Goal: Complete application form: Complete application form

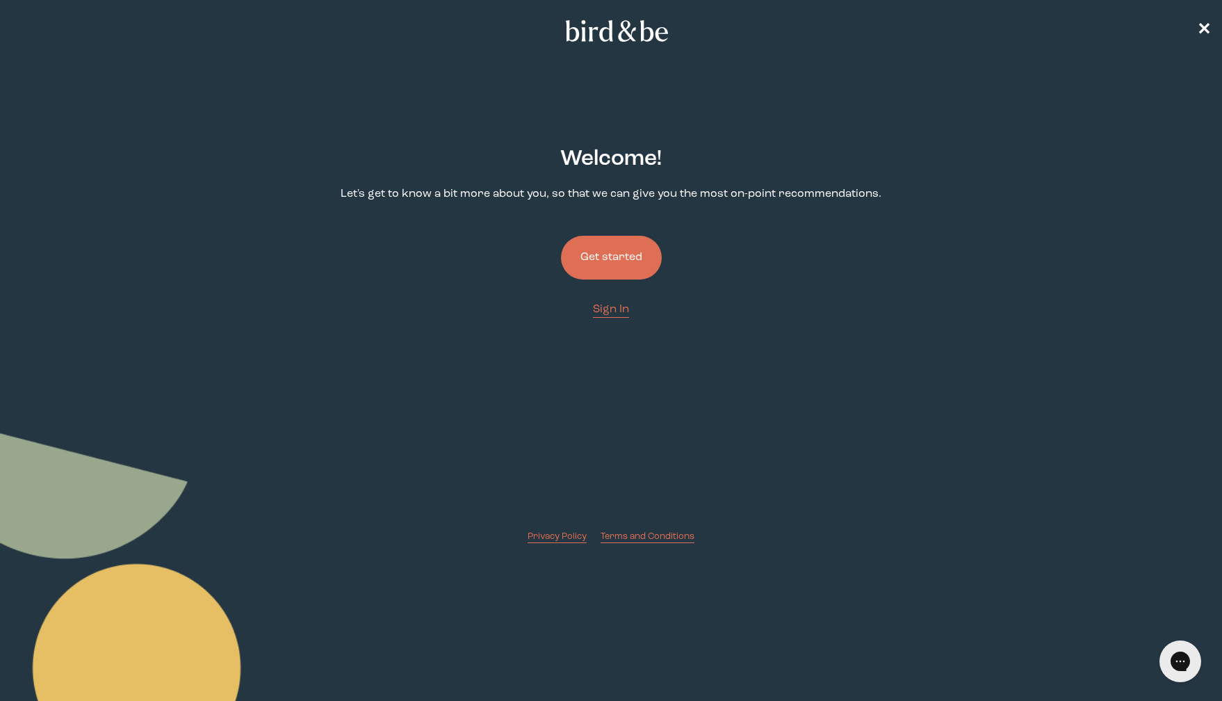
click at [615, 259] on button "Get started" at bounding box center [611, 258] width 101 height 44
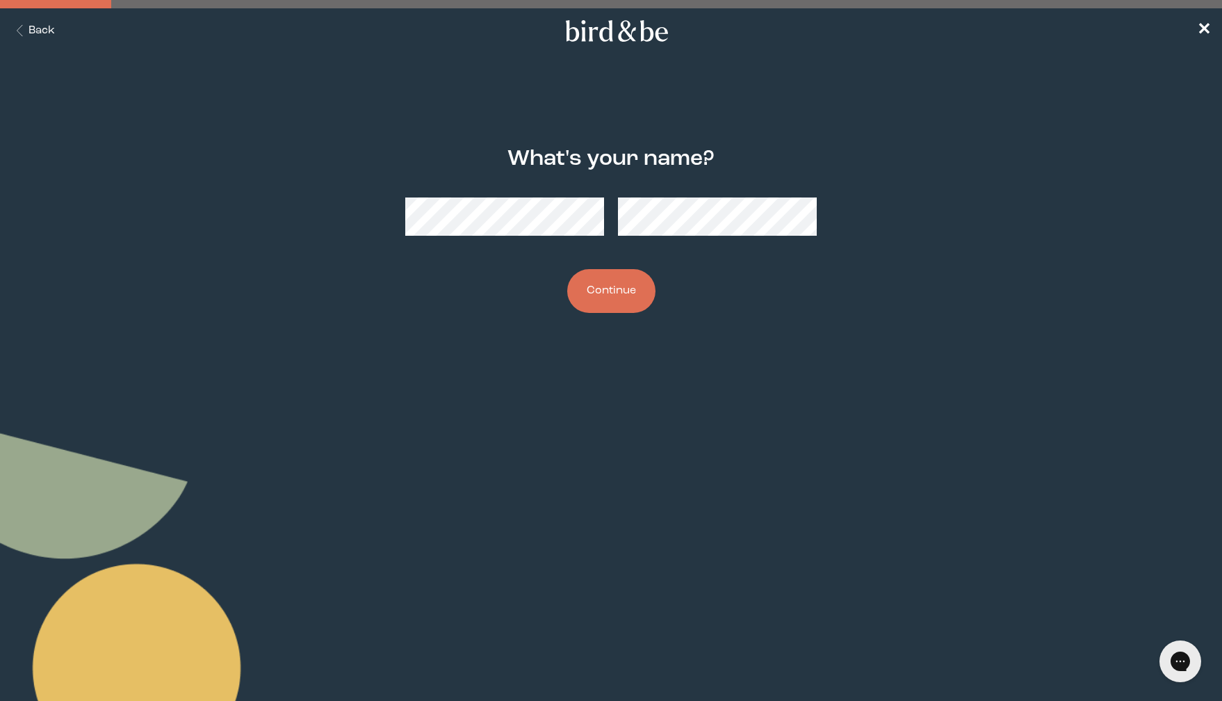
click at [608, 291] on button "Continue" at bounding box center [611, 291] width 88 height 44
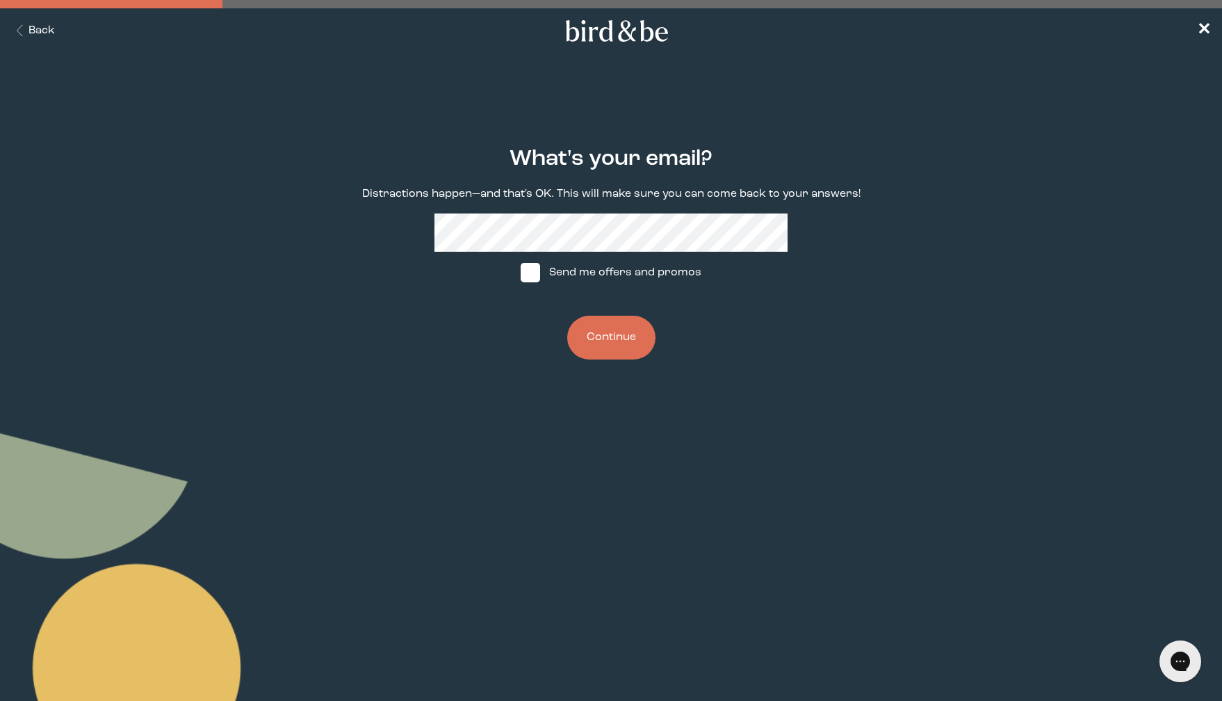
click at [622, 341] on button "Continue" at bounding box center [611, 338] width 88 height 44
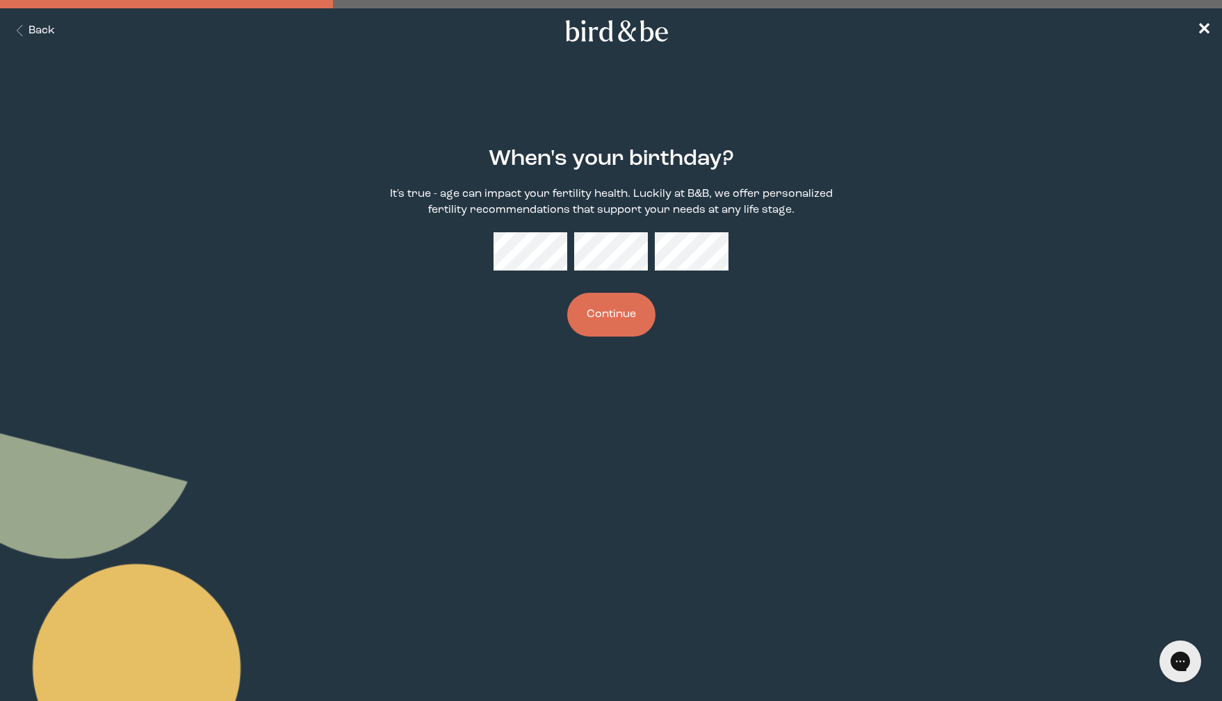
click at [624, 307] on button "Continue" at bounding box center [611, 315] width 88 height 44
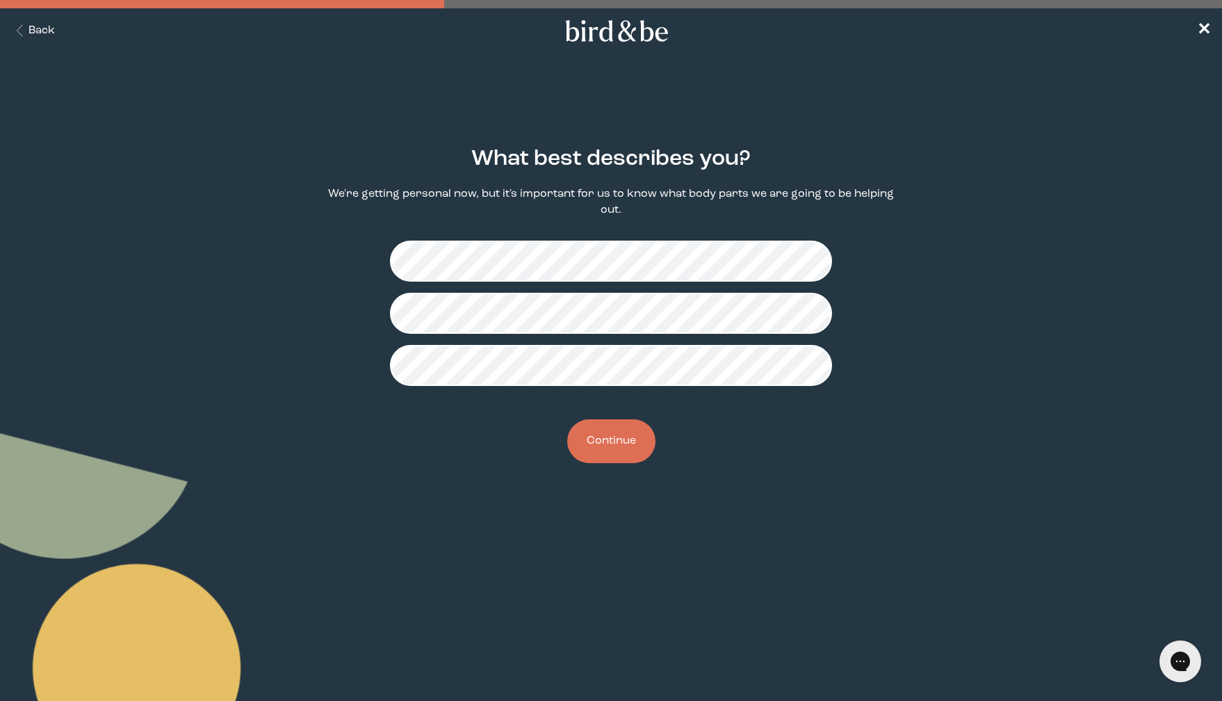
click at [597, 435] on button "Continue" at bounding box center [611, 441] width 88 height 44
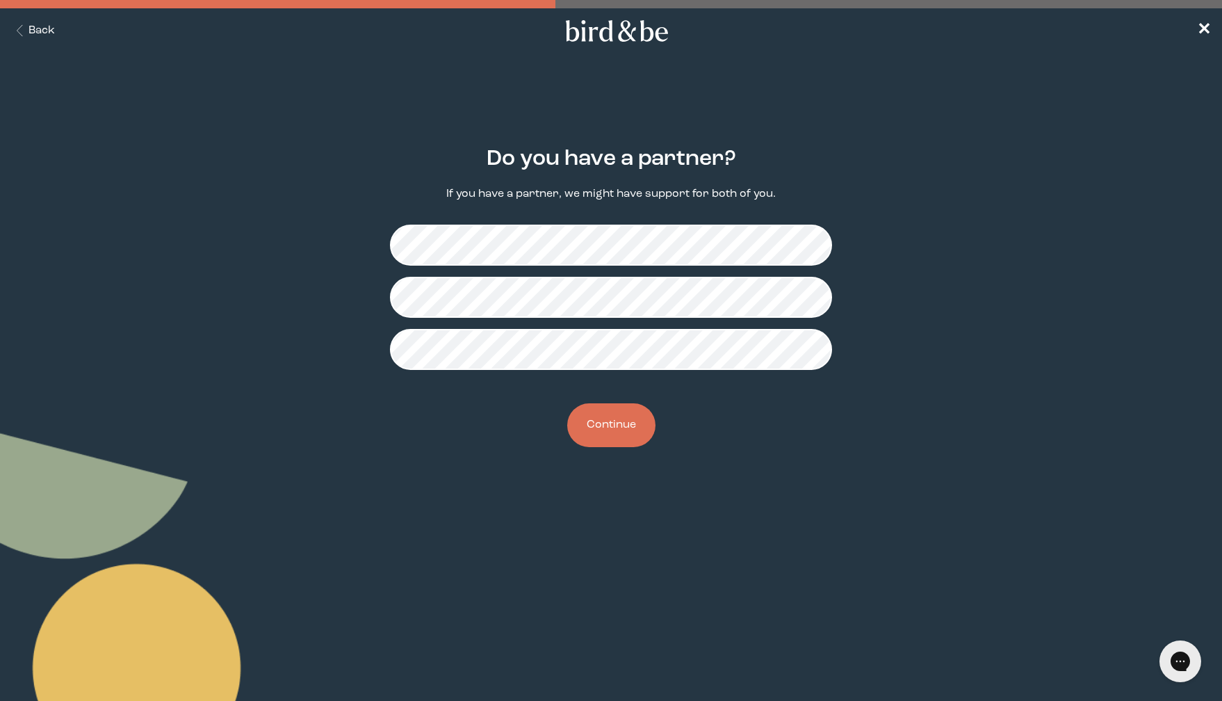
click at [610, 427] on button "Continue" at bounding box center [611, 425] width 88 height 44
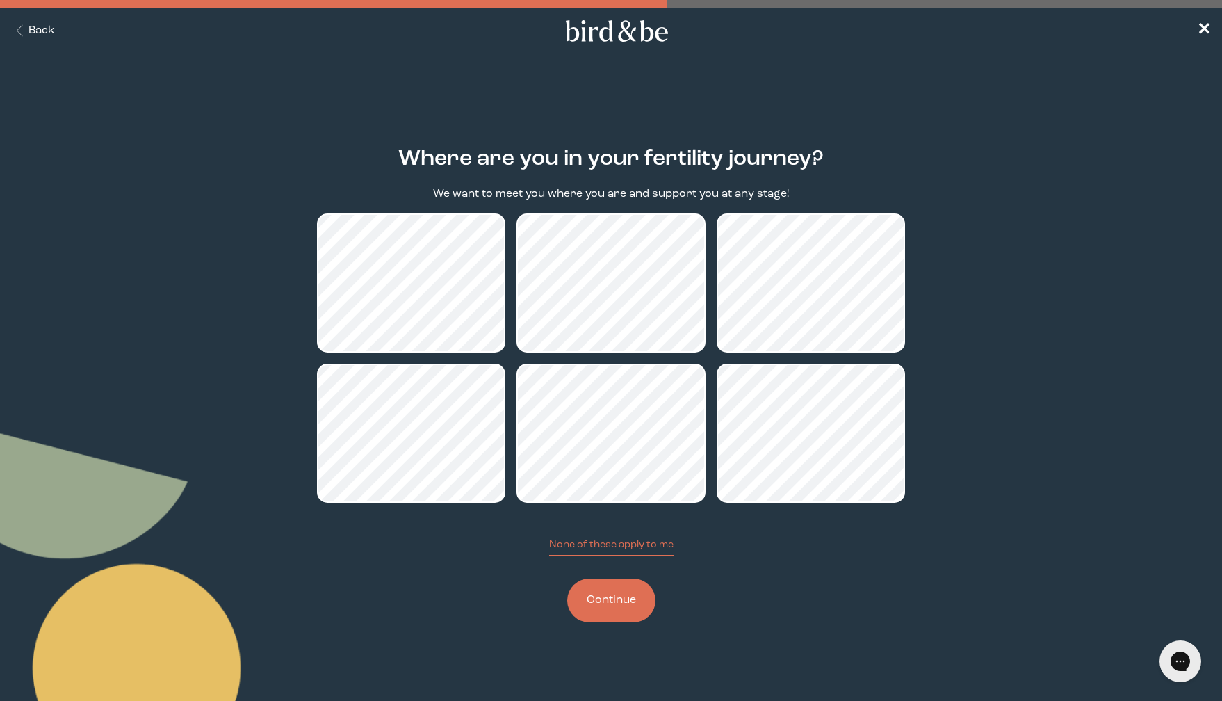
click at [625, 608] on button "Continue" at bounding box center [611, 601] width 88 height 44
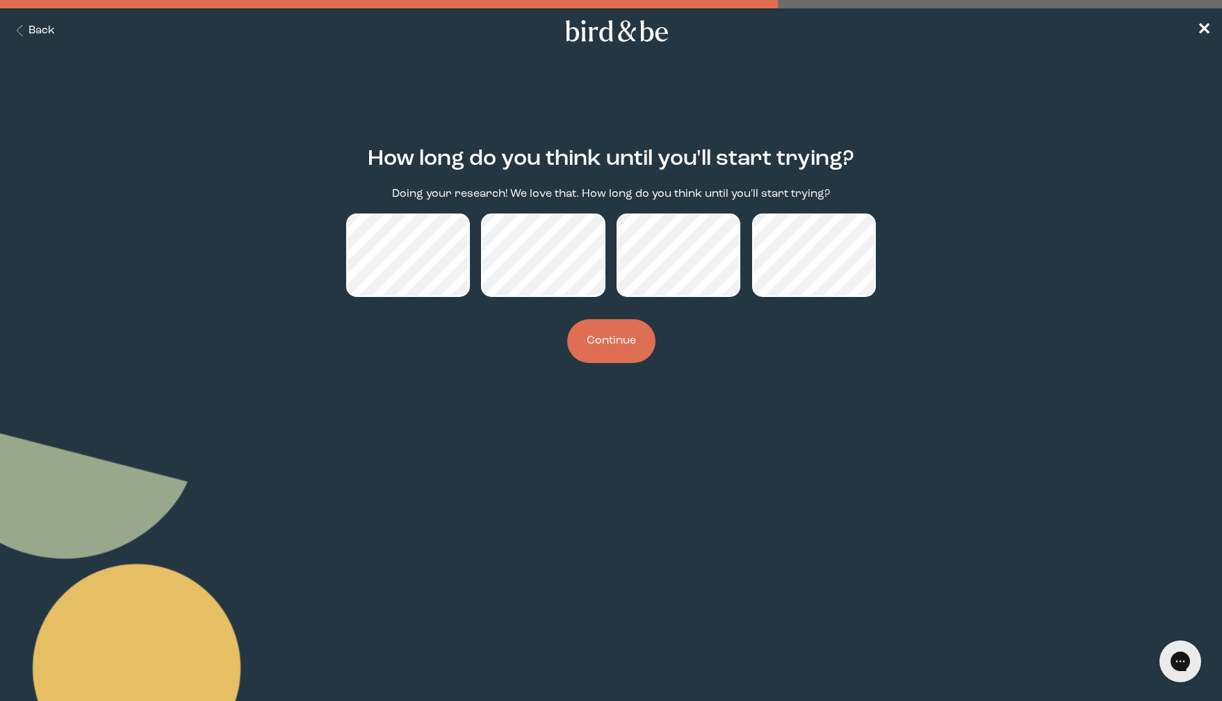
click at [626, 347] on button "Continue" at bounding box center [611, 341] width 88 height 44
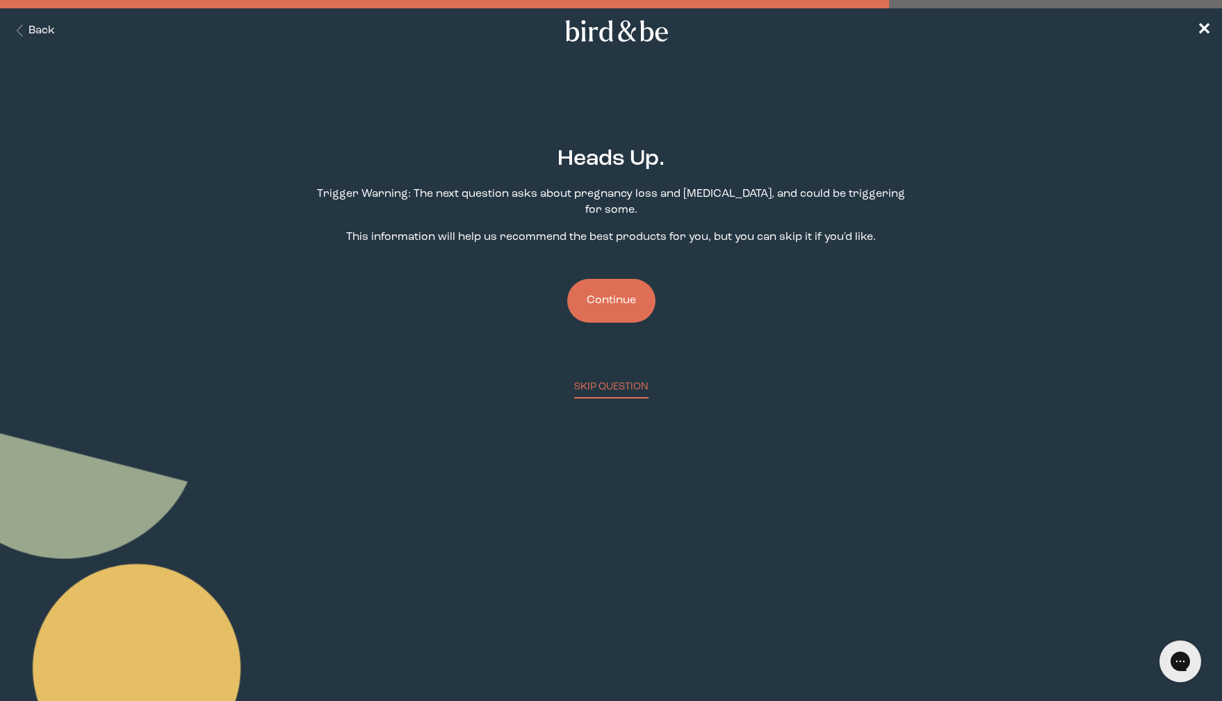
click at [608, 297] on button "Continue" at bounding box center [611, 301] width 88 height 44
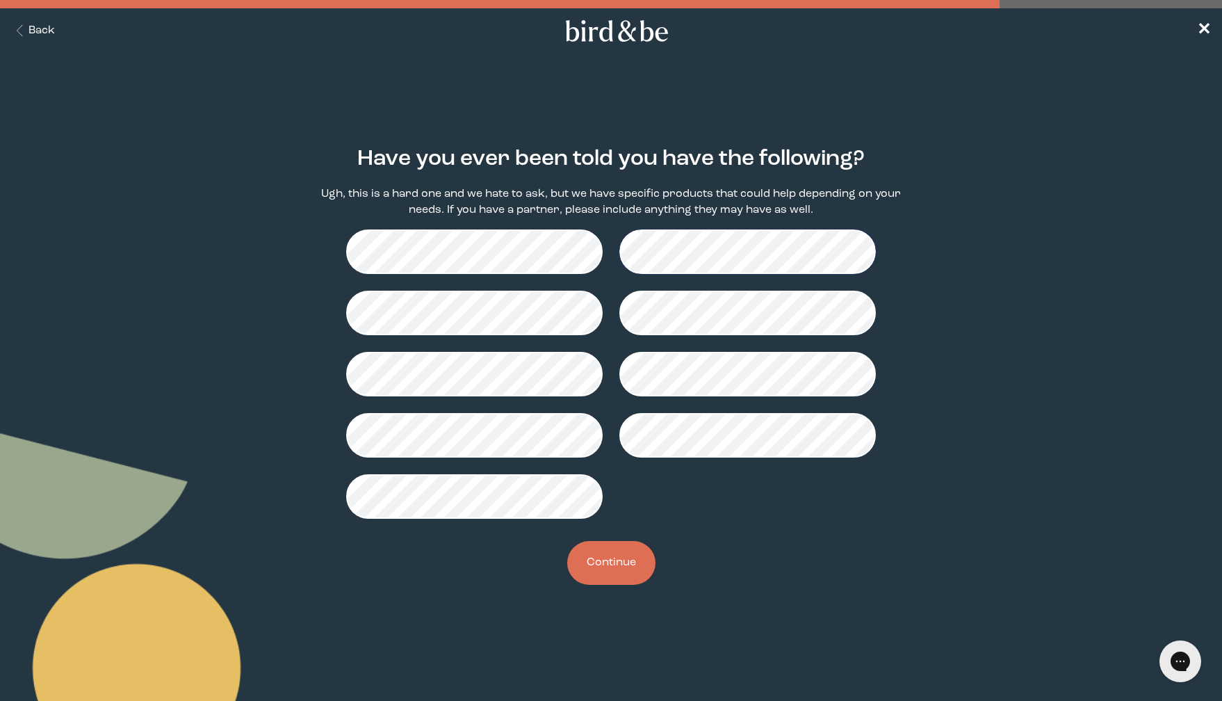
click at [615, 561] on button "Continue" at bounding box center [611, 563] width 88 height 44
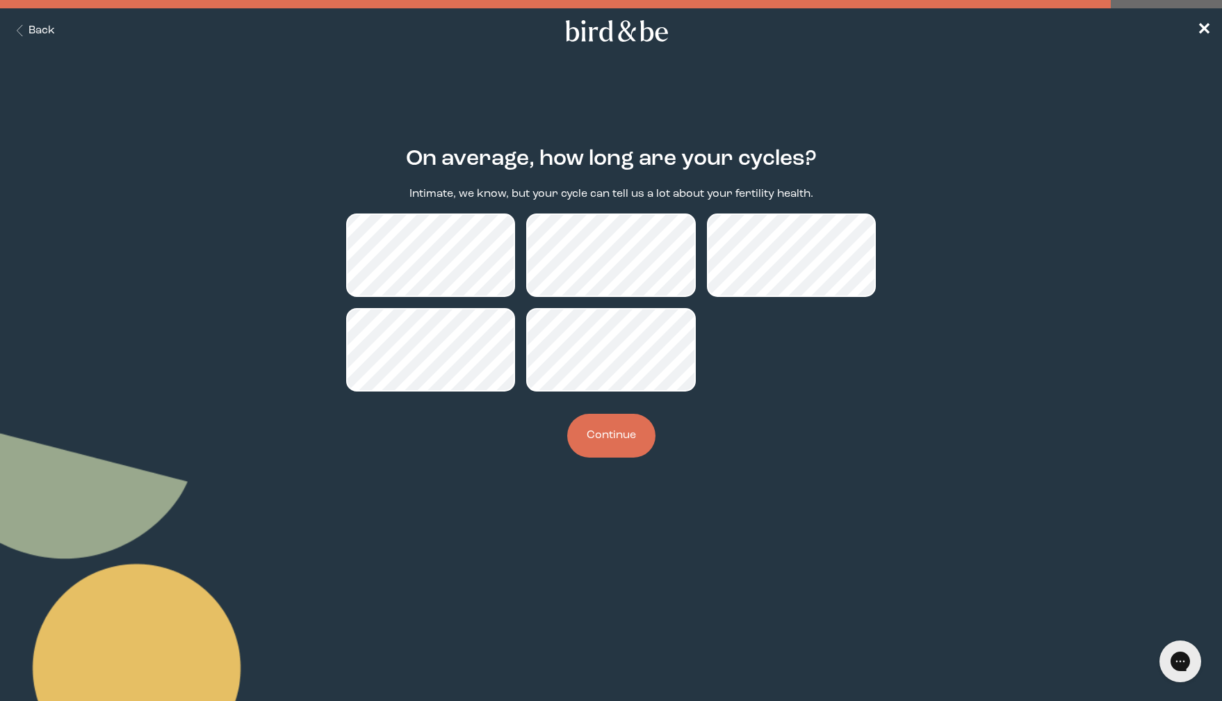
click at [607, 446] on button "Continue" at bounding box center [611, 436] width 88 height 44
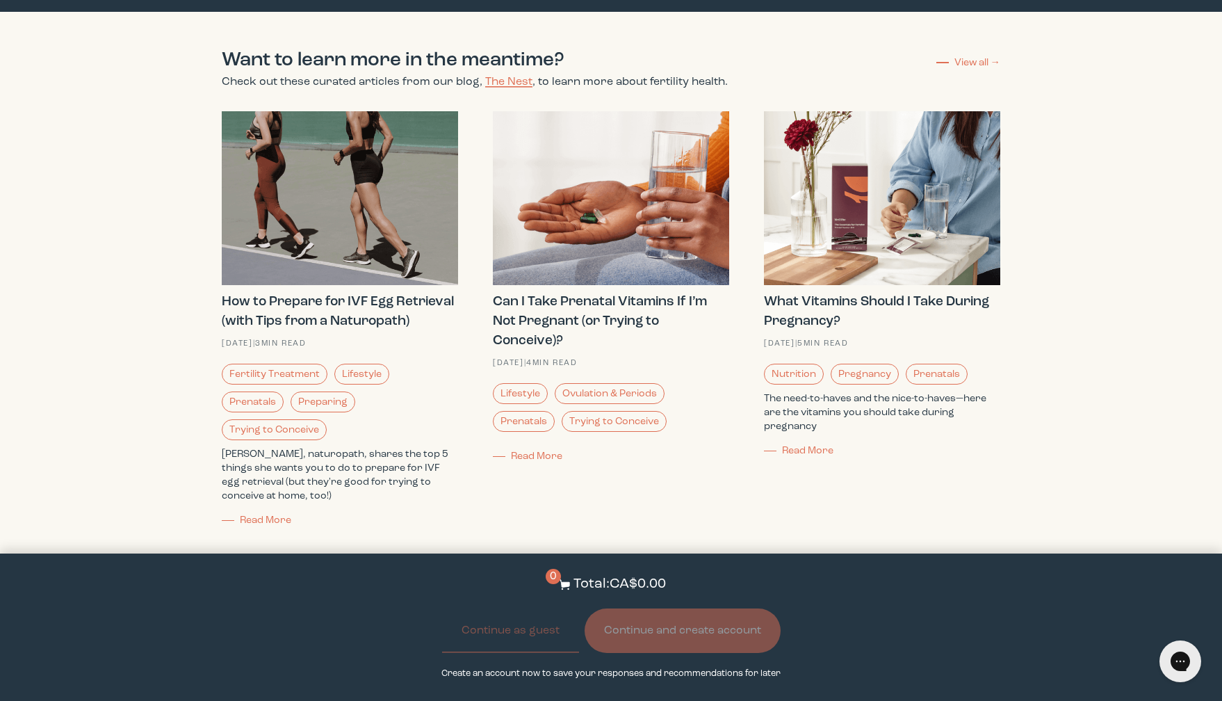
scroll to position [3440, 0]
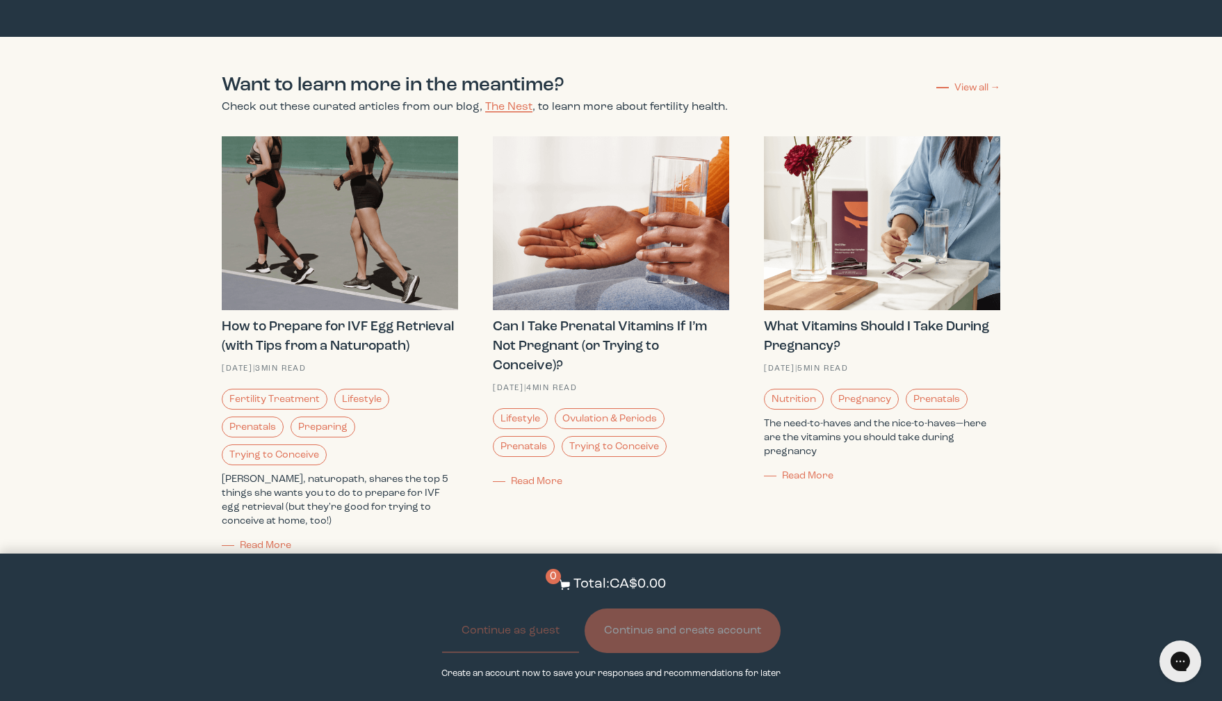
click at [633, 140] on img at bounding box center [611, 223] width 236 height 174
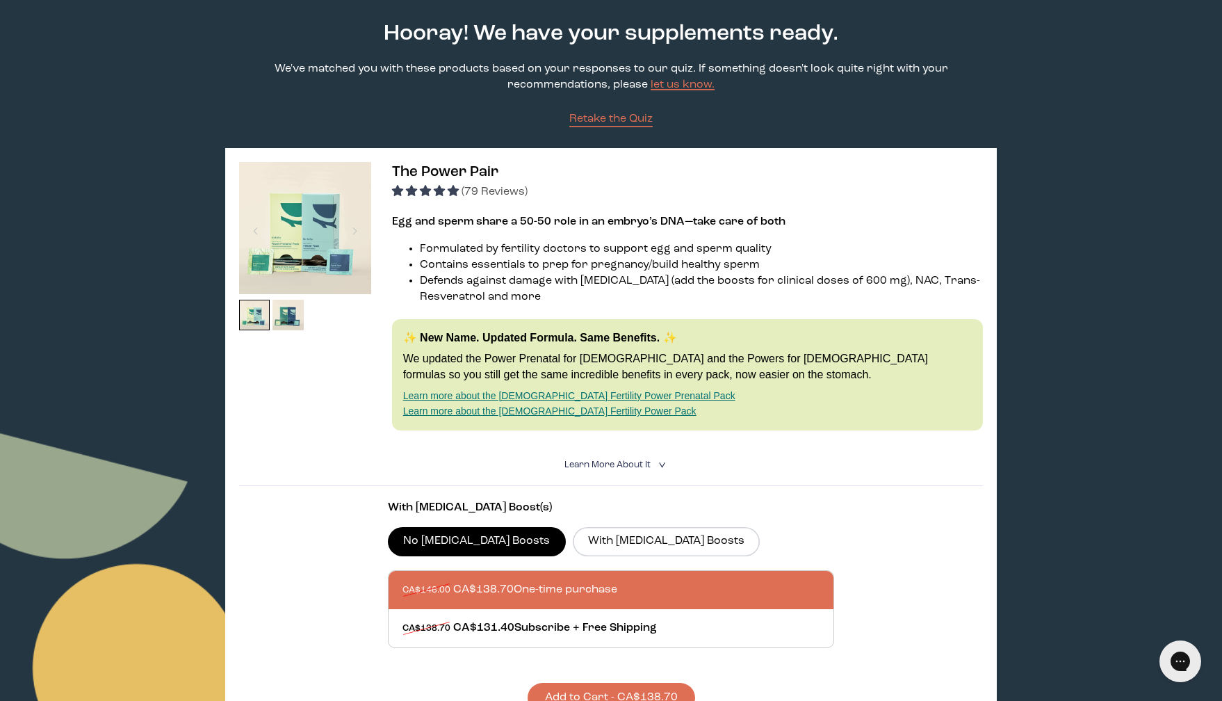
scroll to position [67, 0]
